Goal: Task Accomplishment & Management: Manage account settings

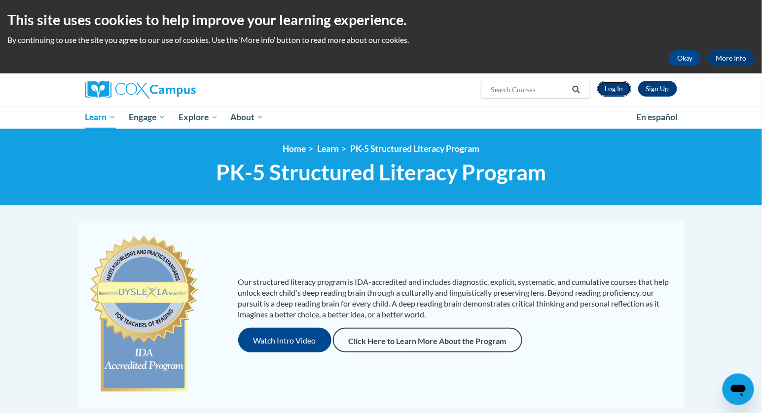
click at [615, 87] on link "Log In" at bounding box center [614, 89] width 34 height 16
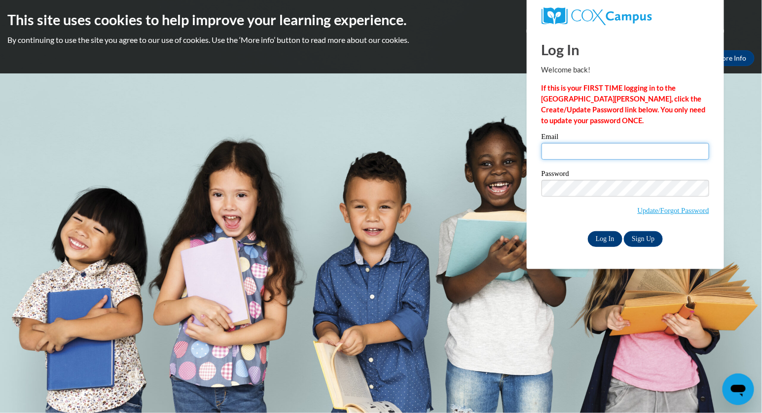
type input "[EMAIL_ADDRESS][PERSON_NAME][PERSON_NAME][DOMAIN_NAME]"
click at [598, 239] on input "Log In" at bounding box center [605, 239] width 35 height 16
